Goal: Transaction & Acquisition: Purchase product/service

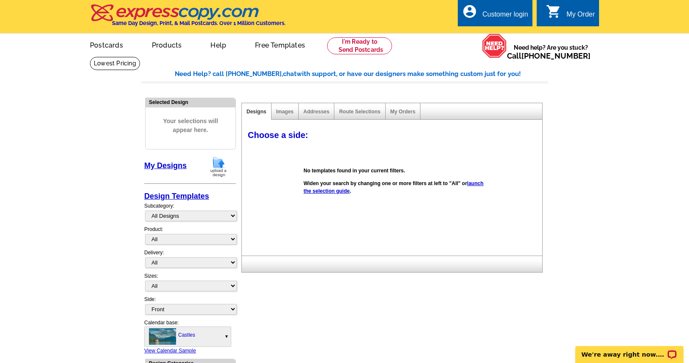
click at [337, 193] on link "launch the selection guide" at bounding box center [394, 187] width 180 height 14
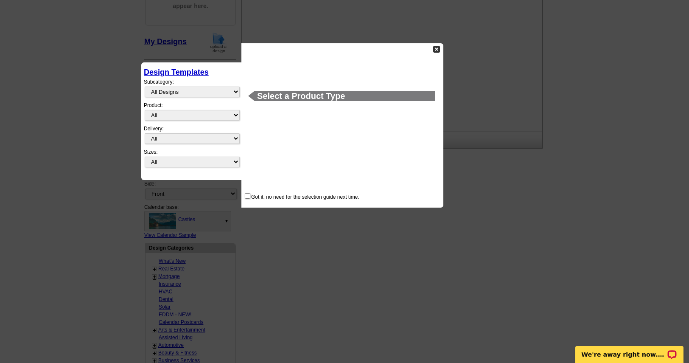
scroll to position [159, 0]
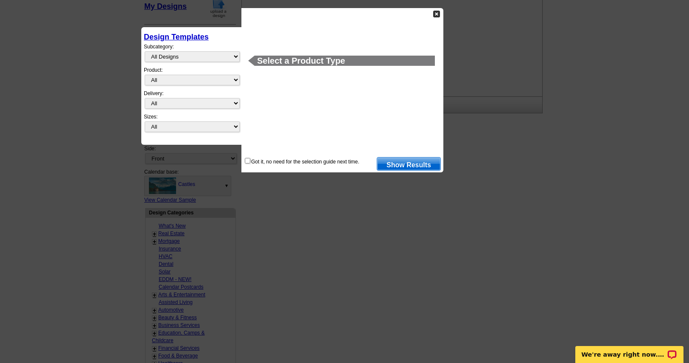
click at [216, 51] on div "Subcategory: All Designs Finished Designs Unfinished Designs" at bounding box center [191, 54] width 95 height 23
click at [214, 58] on select "All Designs Finished Designs Unfinished Designs" at bounding box center [192, 56] width 95 height 11
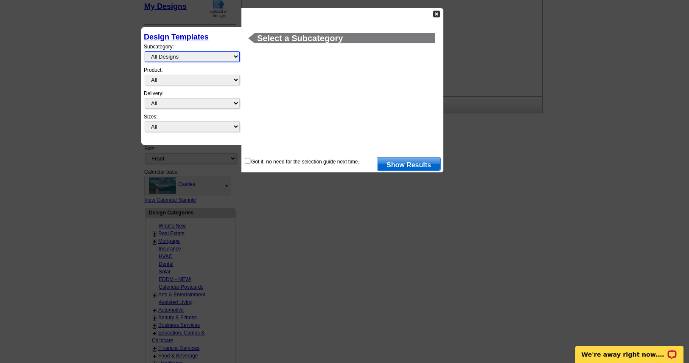
select select "unfinished"
click at [145, 51] on select "All Designs Finished Designs Unfinished Designs" at bounding box center [192, 56] width 95 height 11
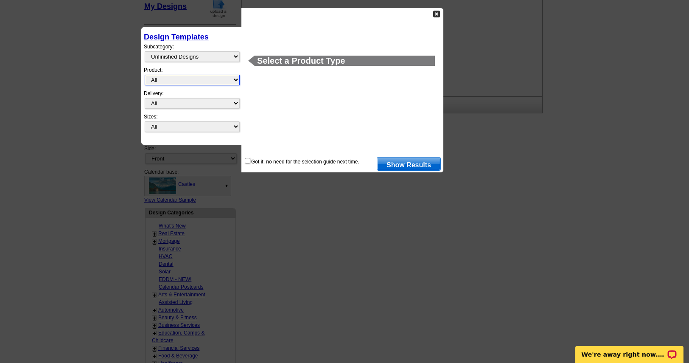
click at [211, 81] on select "All Postcards Letters and flyers Business Cards Door Hangers Greeting Cards" at bounding box center [192, 80] width 95 height 11
click at [267, 122] on div "Select a Product Type Got it, no need for the selection guide next time. Show R…" at bounding box center [343, 90] width 202 height 164
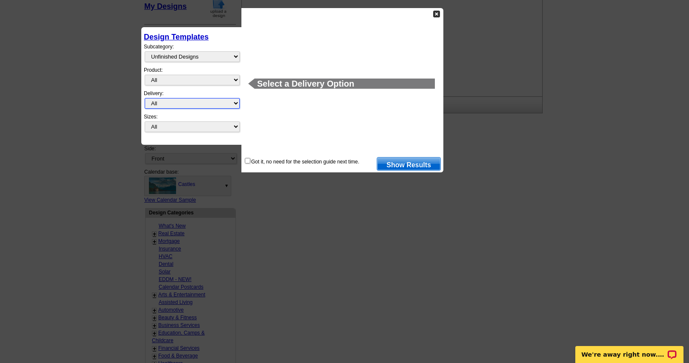
click at [202, 101] on select "All First Class Mail Shipped to Me EDDM Save 66% on Postage" at bounding box center [192, 103] width 95 height 11
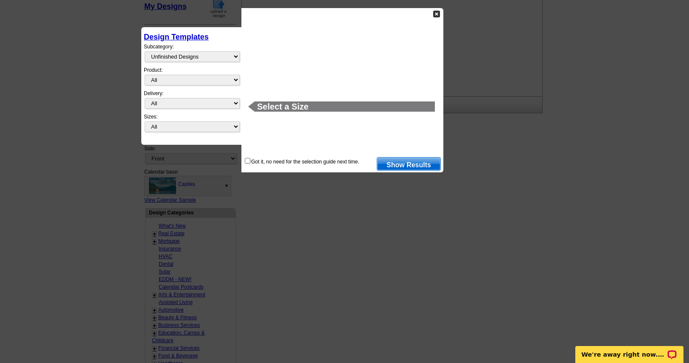
click at [436, 17] on img at bounding box center [436, 14] width 7 height 7
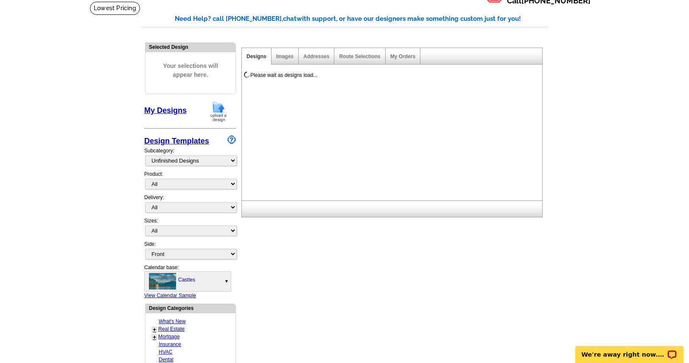
scroll to position [0, 0]
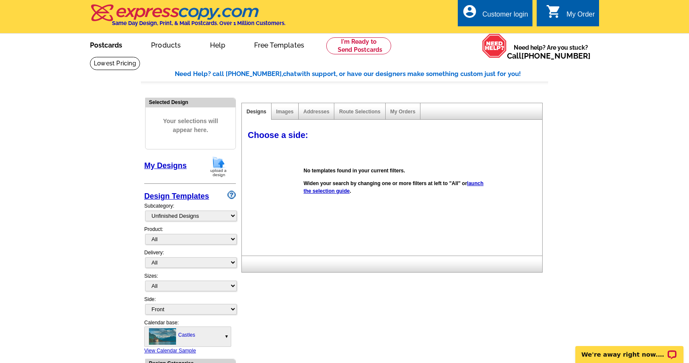
click at [113, 45] on link "Postcards" at bounding box center [105, 44] width 59 height 20
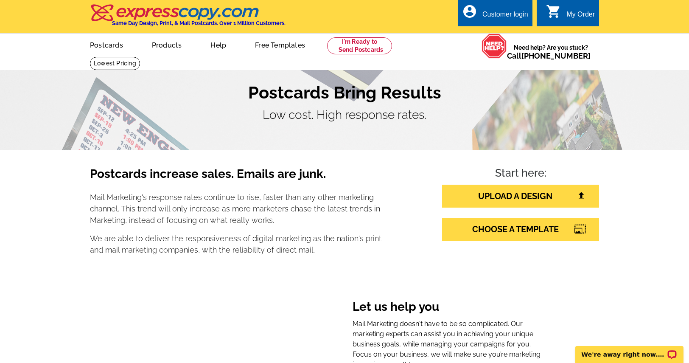
drag, startPoint x: 94, startPoint y: 252, endPoint x: 94, endPoint y: 51, distance: 201.6
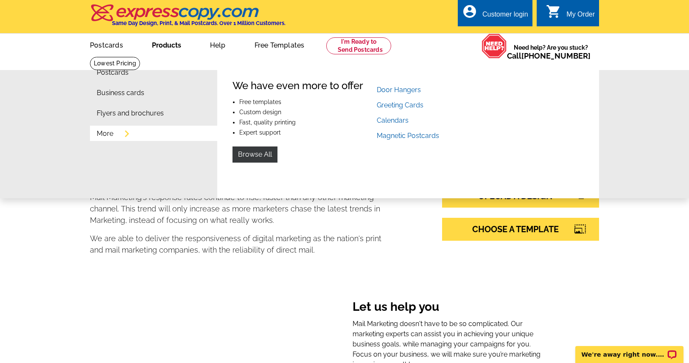
click at [112, 137] on link "More" at bounding box center [105, 133] width 17 height 7
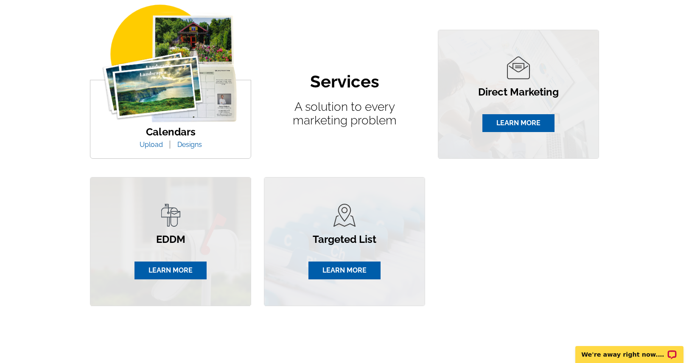
scroll to position [475, 0]
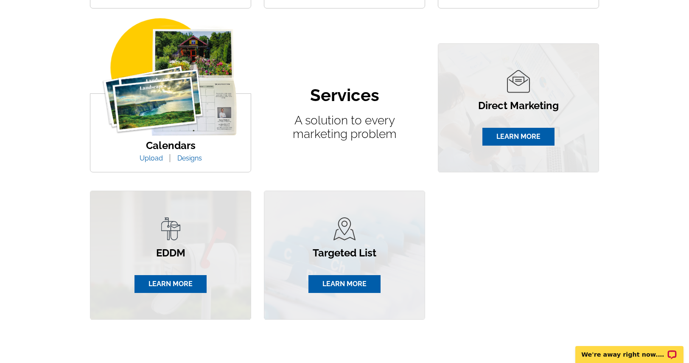
click at [156, 158] on link "Upload" at bounding box center [151, 158] width 36 height 8
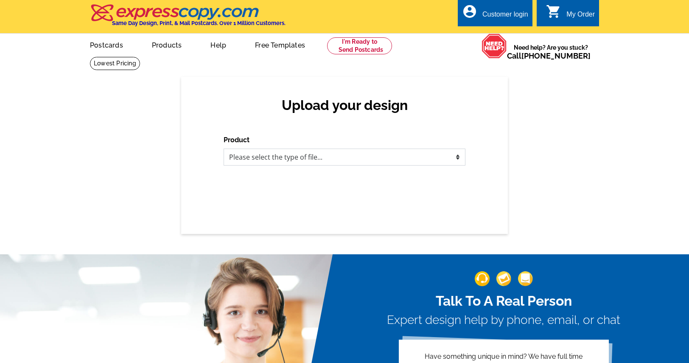
click at [454, 157] on select "Please select the type of file... Postcards Business Cards Letters and flyers G…" at bounding box center [345, 157] width 242 height 17
